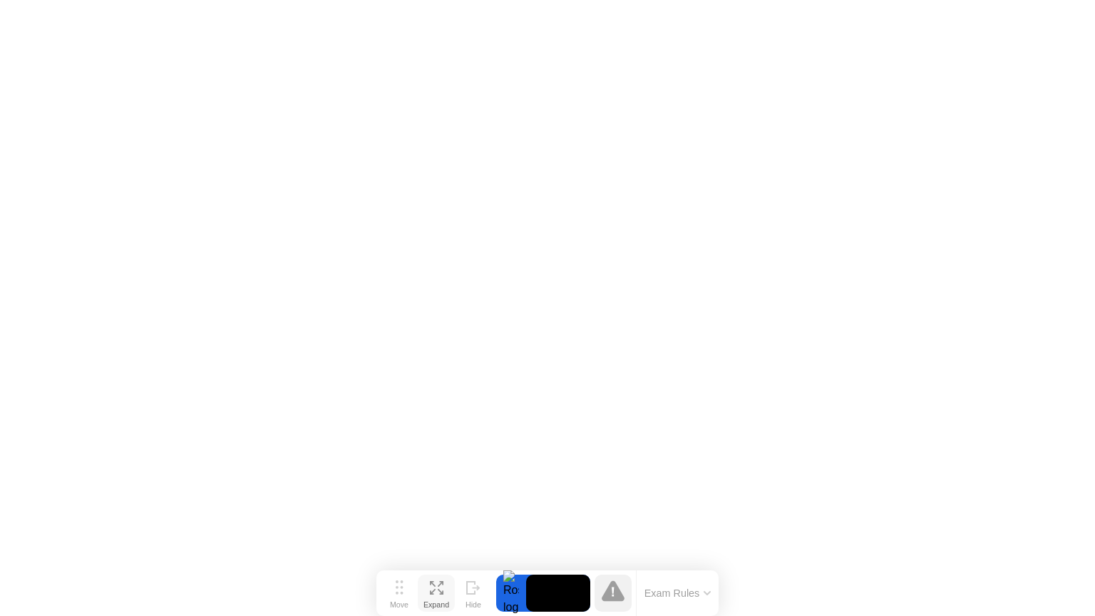
click at [436, 583] on icon at bounding box center [437, 588] width 14 height 14
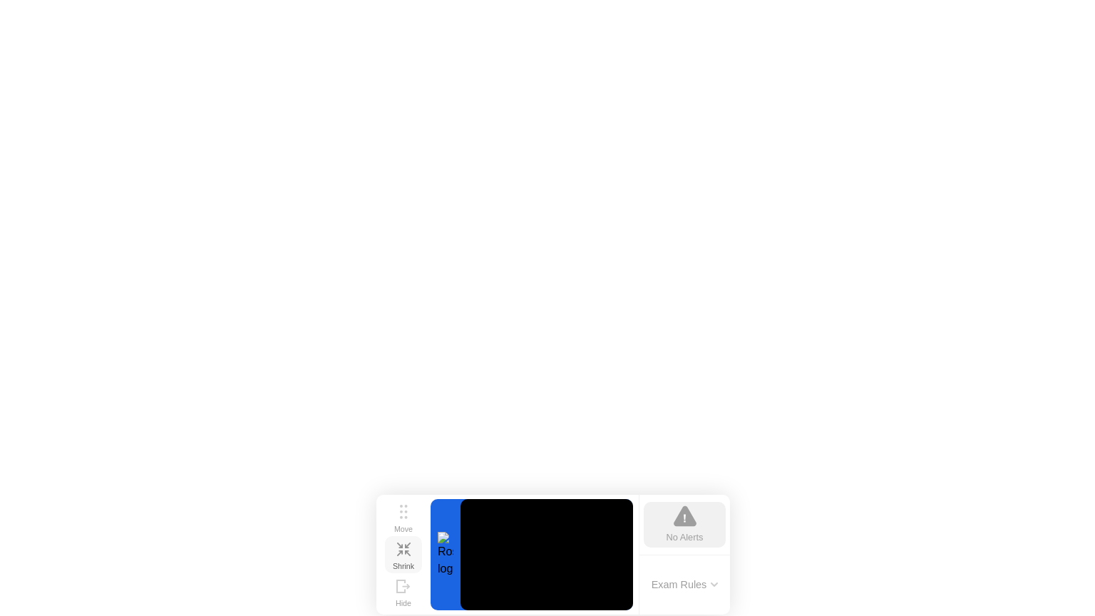
click at [413, 544] on button "Shrink" at bounding box center [403, 554] width 37 height 37
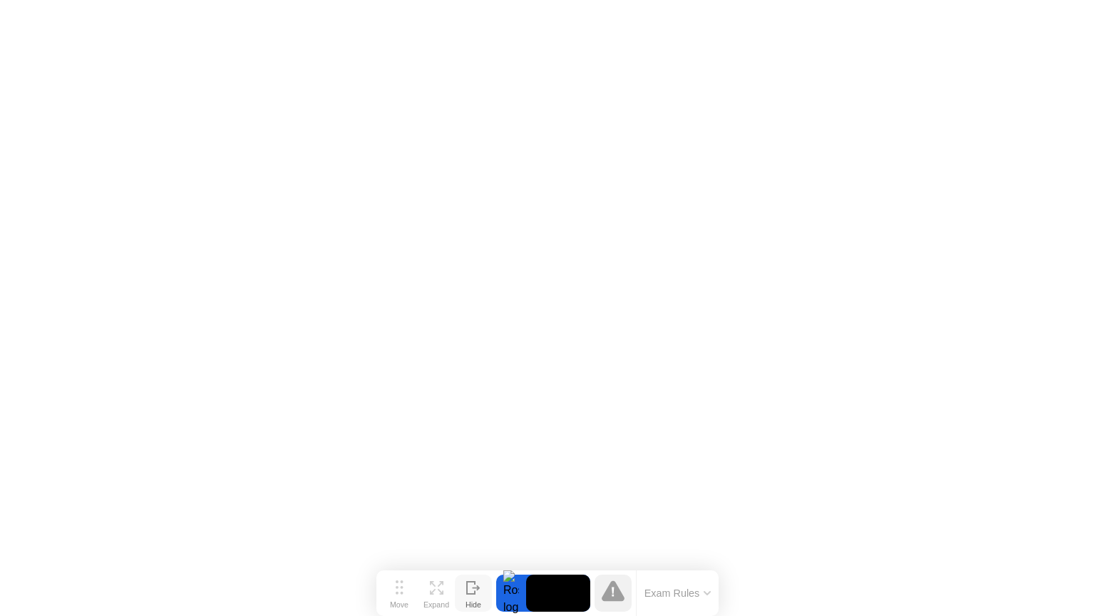
click at [475, 600] on div "Hide" at bounding box center [473, 604] width 16 height 9
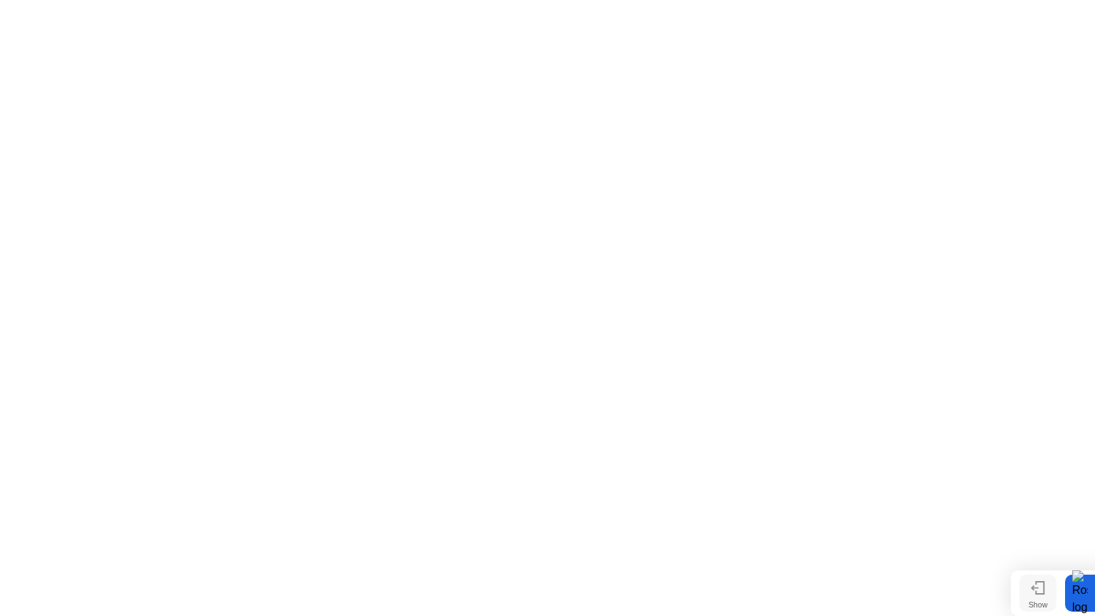
click at [1030, 601] on div "Show" at bounding box center [1037, 604] width 19 height 9
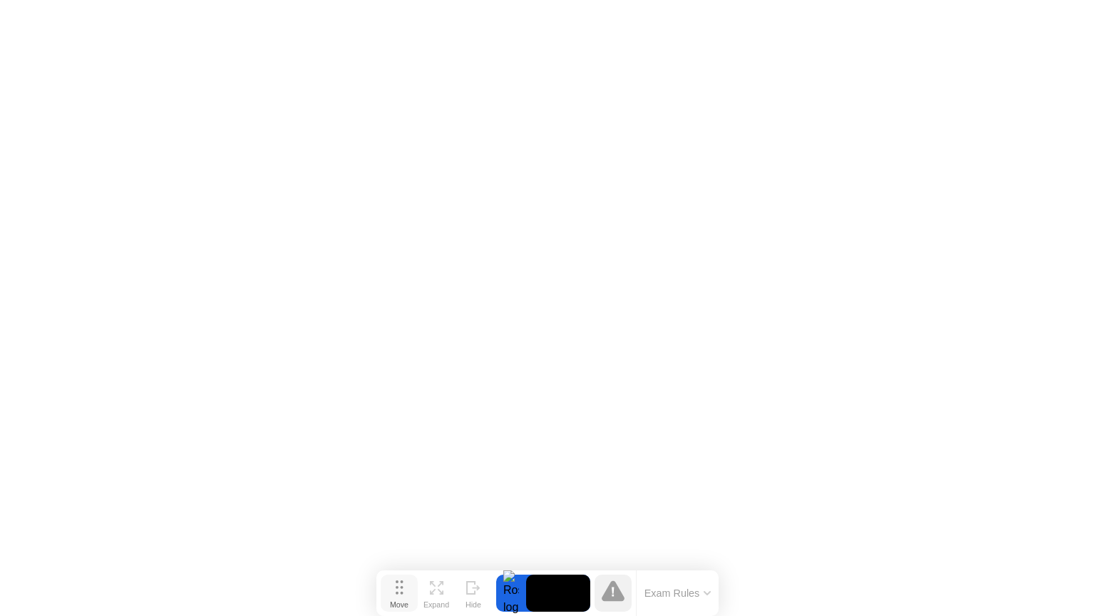
click at [399, 600] on div "Move" at bounding box center [399, 604] width 19 height 9
click at [396, 607] on div "Move" at bounding box center [399, 604] width 19 height 9
click at [564, 587] on video at bounding box center [558, 592] width 64 height 37
click at [433, 582] on icon at bounding box center [437, 588] width 14 height 14
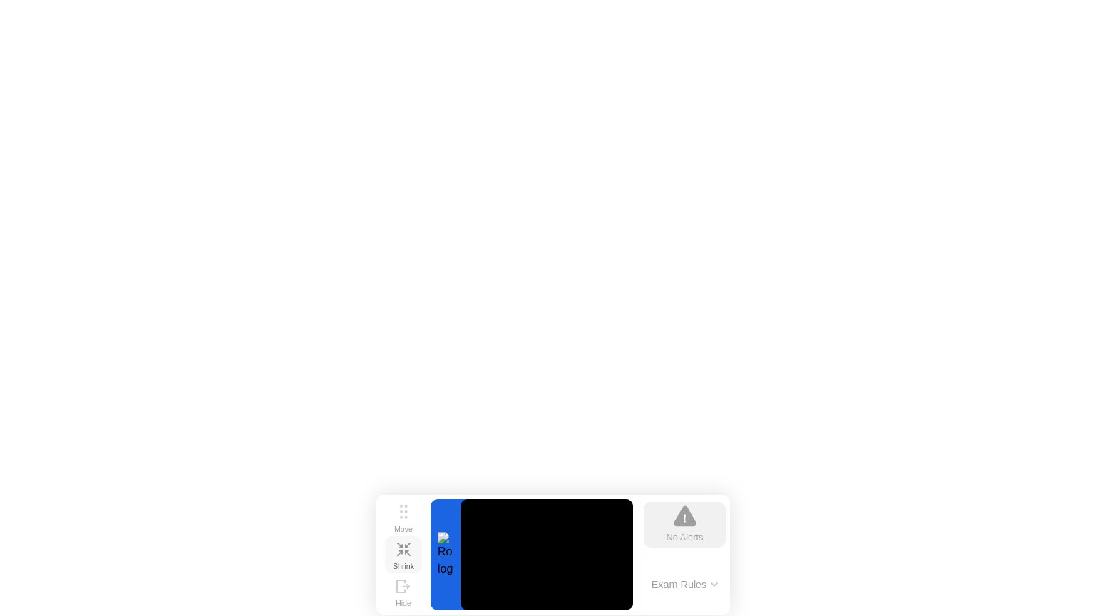
click at [387, 551] on button "Shrink" at bounding box center [403, 554] width 37 height 37
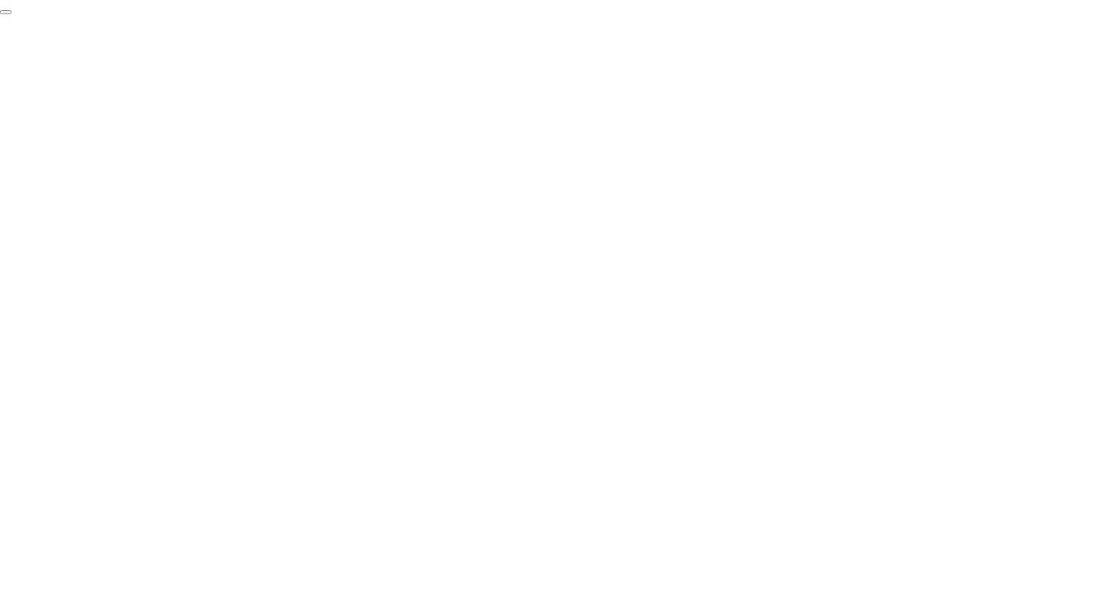
click at [11, 14] on button "End Proctoring Session" at bounding box center [5, 12] width 11 height 4
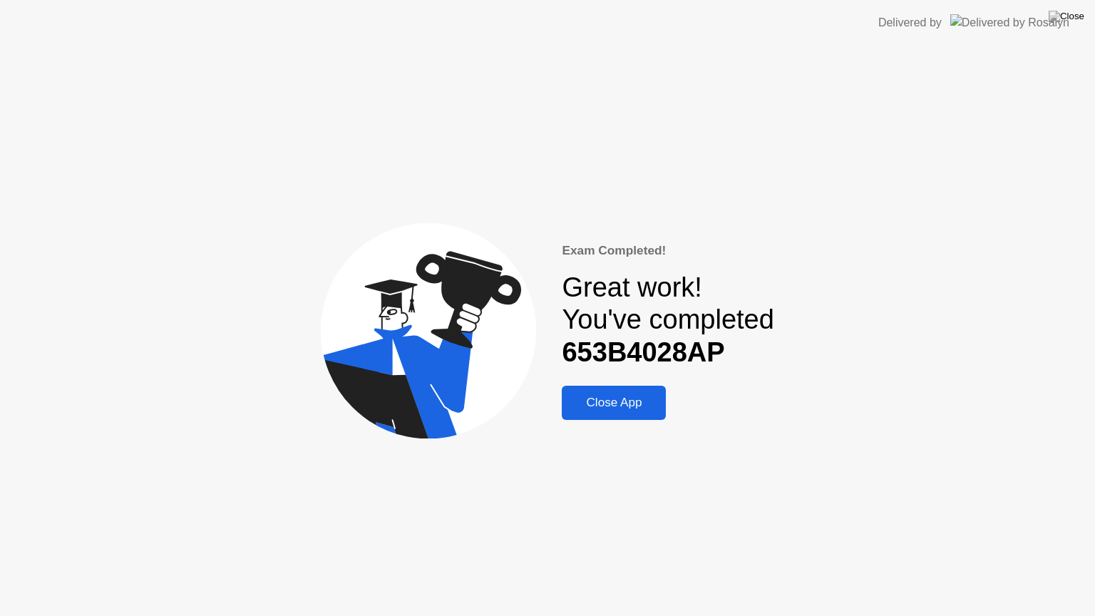
click at [639, 410] on div "Close App" at bounding box center [613, 403] width 95 height 14
